Goal: Task Accomplishment & Management: Use online tool/utility

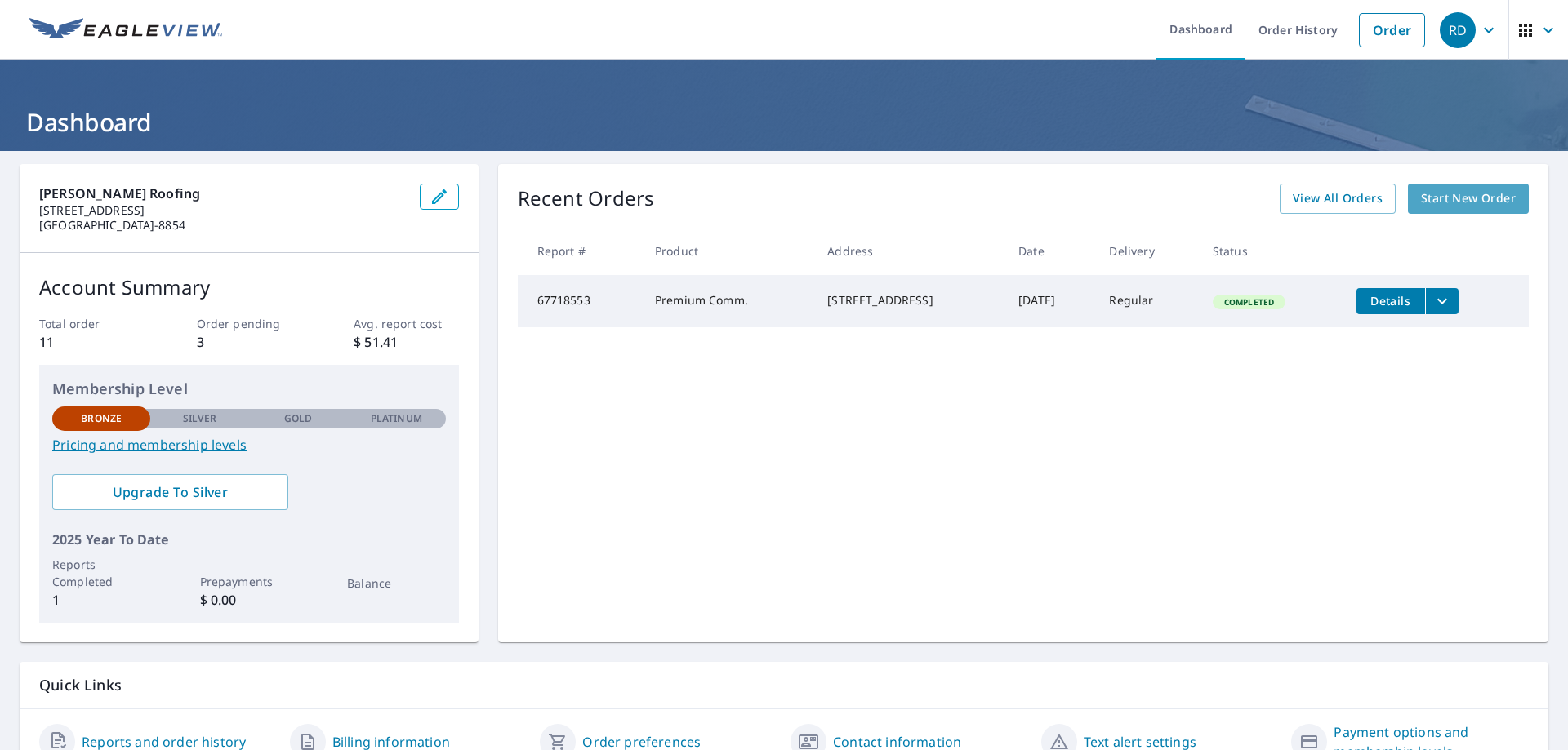
click at [1427, 198] on span "Start New Order" at bounding box center [1468, 199] width 94 height 21
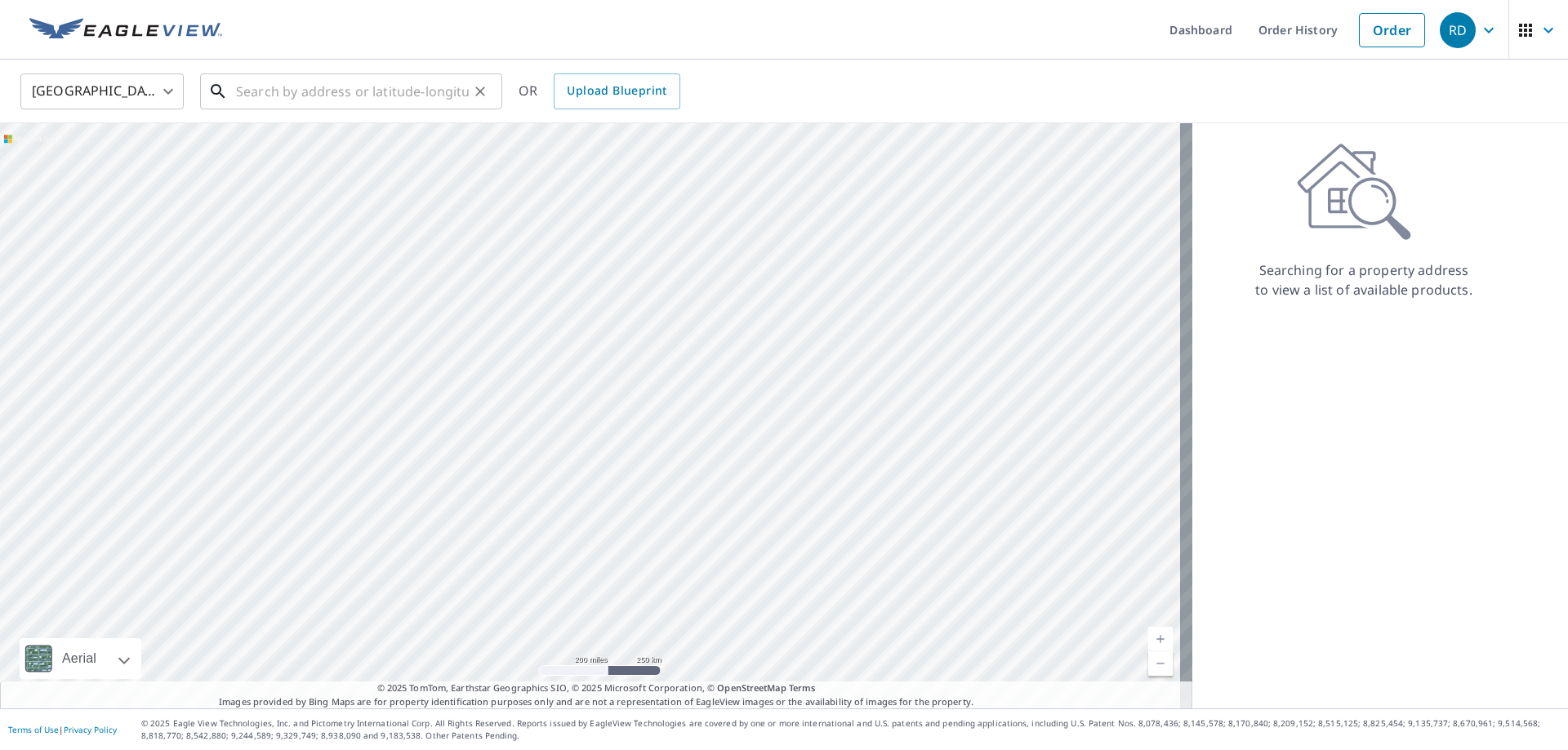
click at [292, 97] on input "text" at bounding box center [352, 92] width 233 height 45
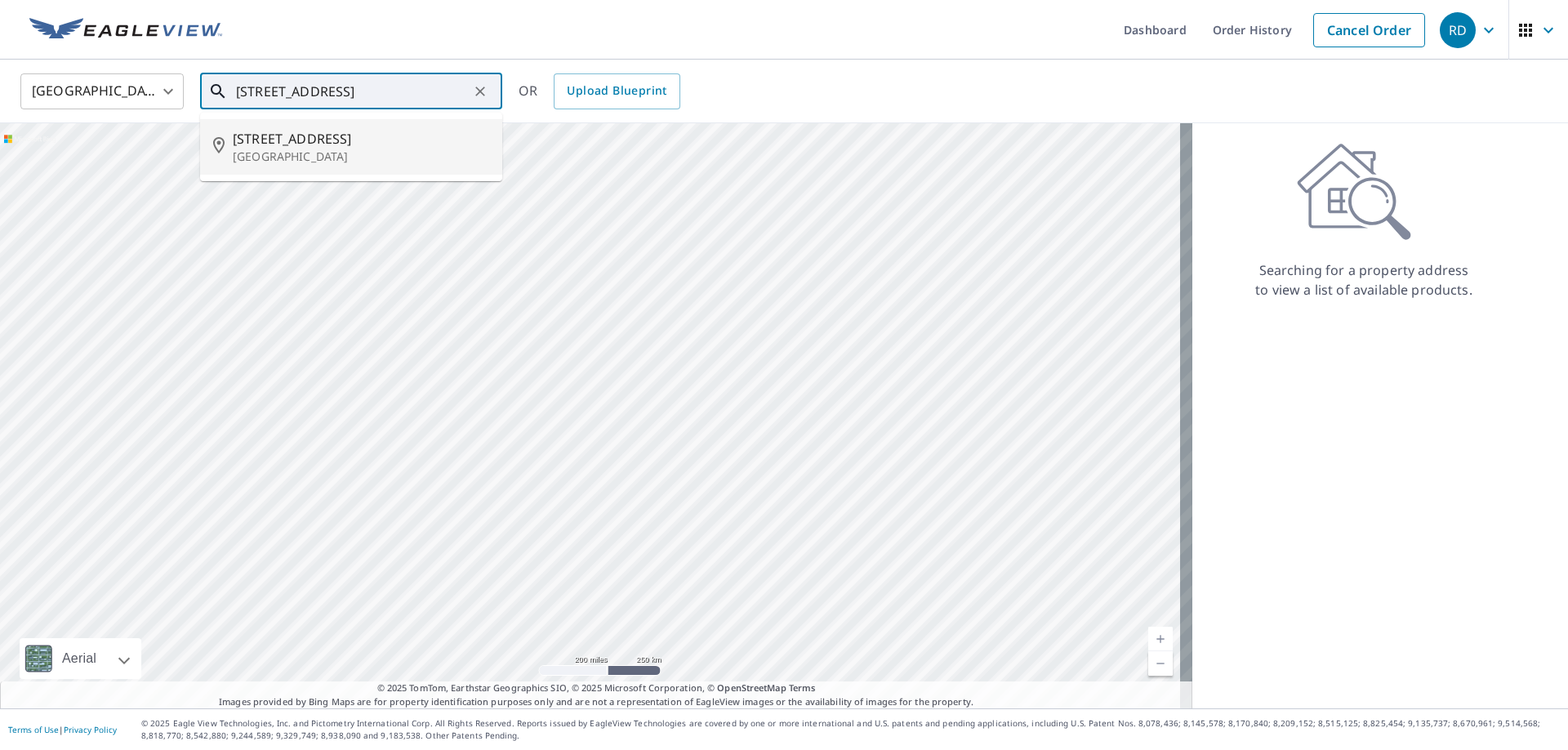
click at [339, 138] on span "[STREET_ADDRESS]" at bounding box center [361, 139] width 257 height 20
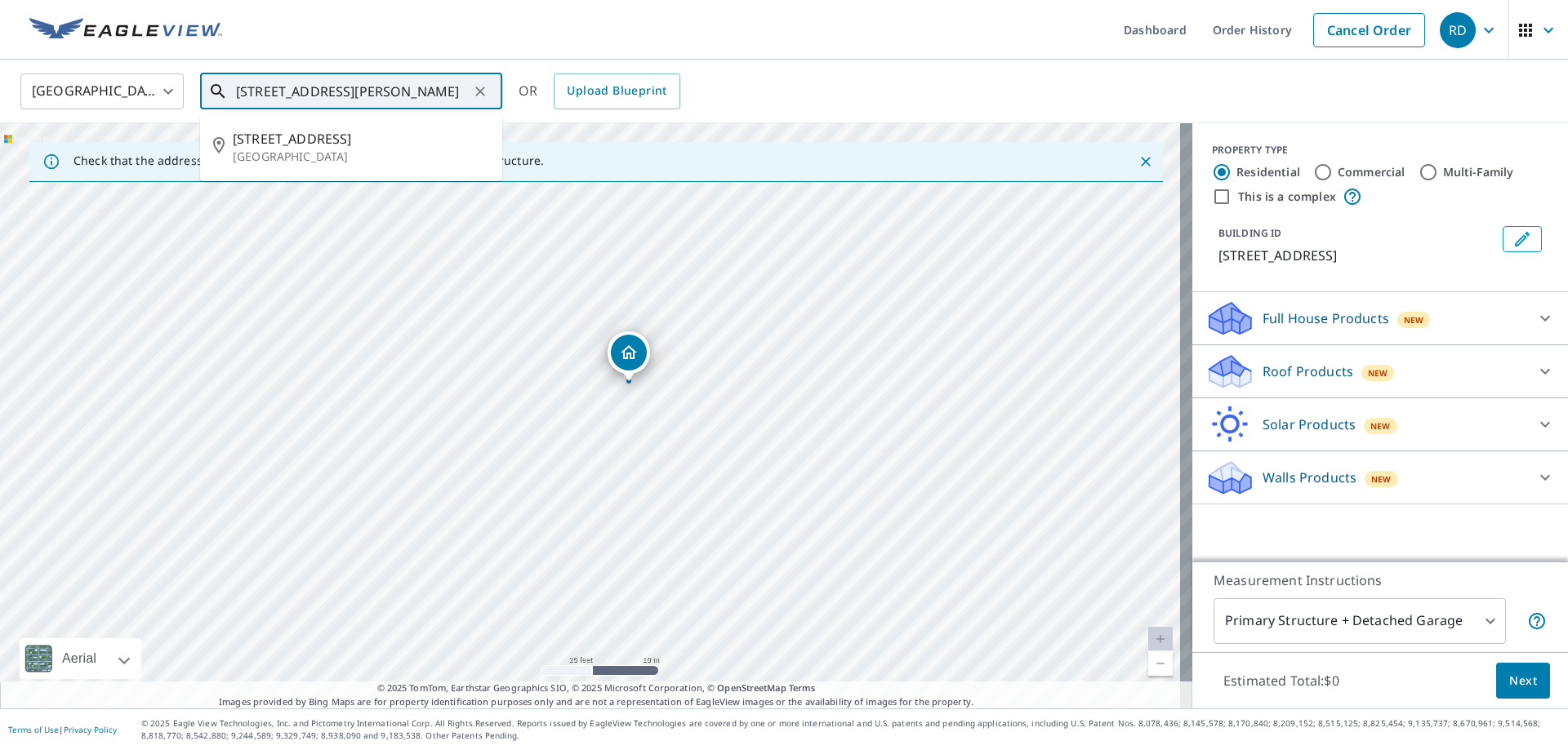
click at [307, 85] on input "[STREET_ADDRESS][PERSON_NAME]" at bounding box center [352, 92] width 233 height 45
click at [329, 144] on span "[STREET_ADDRESS]" at bounding box center [361, 139] width 257 height 20
type input "[STREET_ADDRESS][PERSON_NAME]"
